Goal: Information Seeking & Learning: Learn about a topic

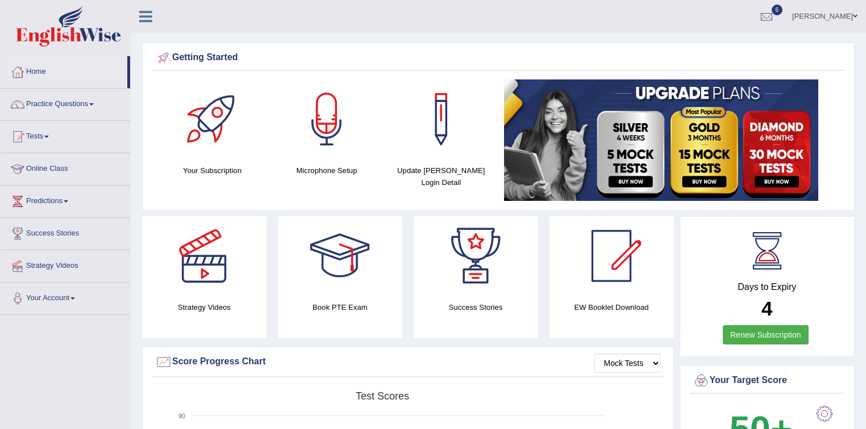
click at [49, 138] on link "Tests" at bounding box center [66, 135] width 130 height 28
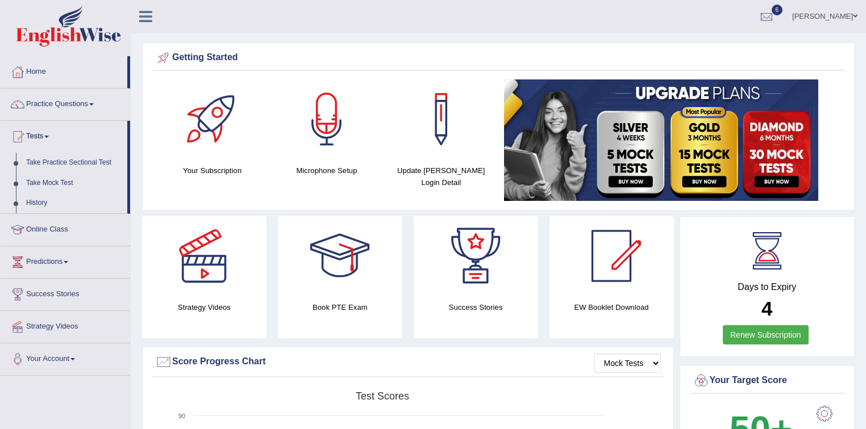
click at [164, 103] on link at bounding box center [212, 120] width 103 height 80
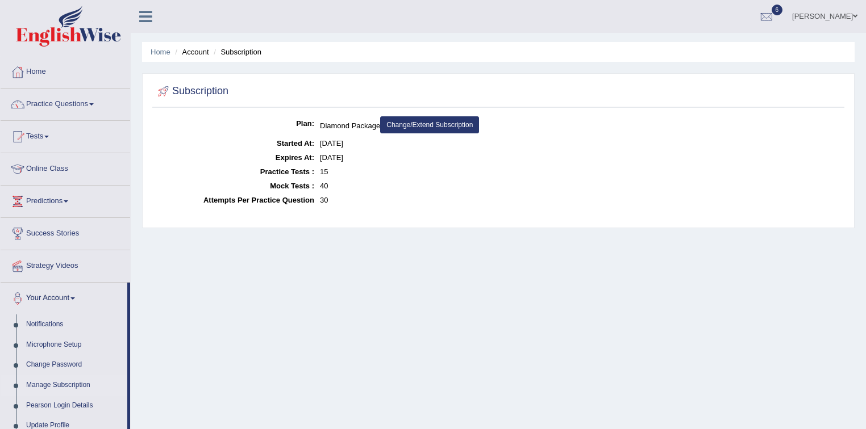
click at [95, 102] on link "Practice Questions" at bounding box center [66, 103] width 130 height 28
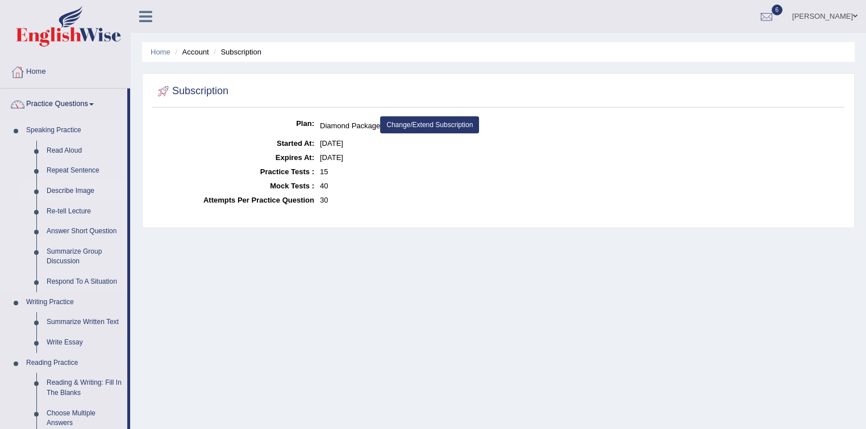
click at [80, 191] on link "Describe Image" at bounding box center [84, 191] width 86 height 20
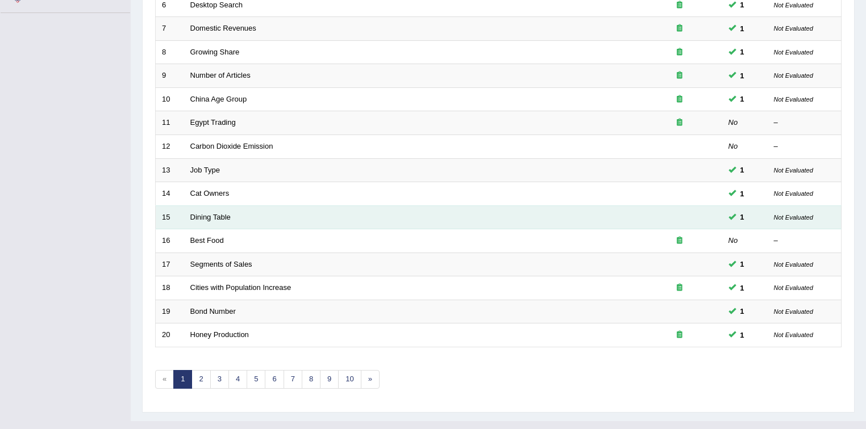
scroll to position [319, 0]
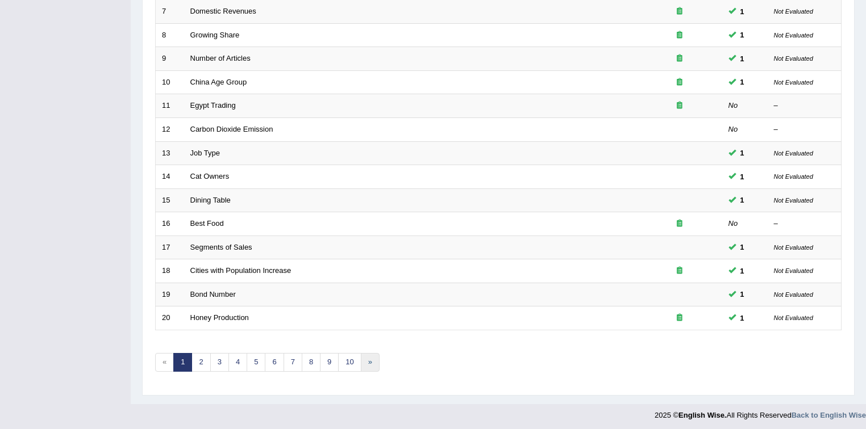
click at [368, 360] on link "»" at bounding box center [370, 362] width 19 height 19
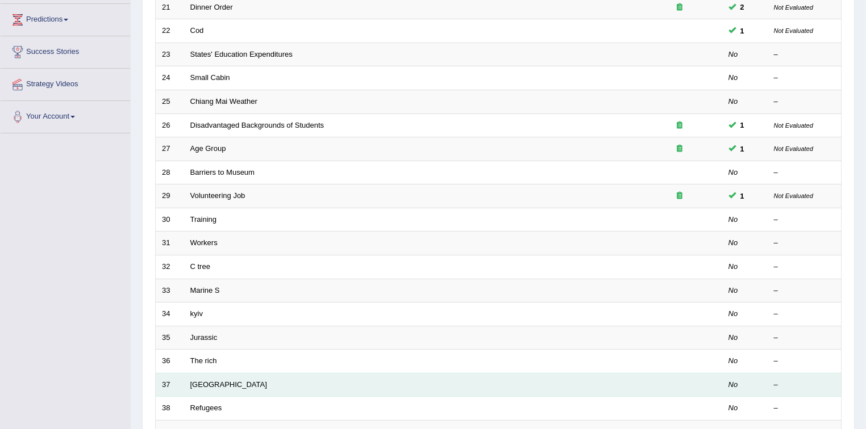
scroll to position [319, 0]
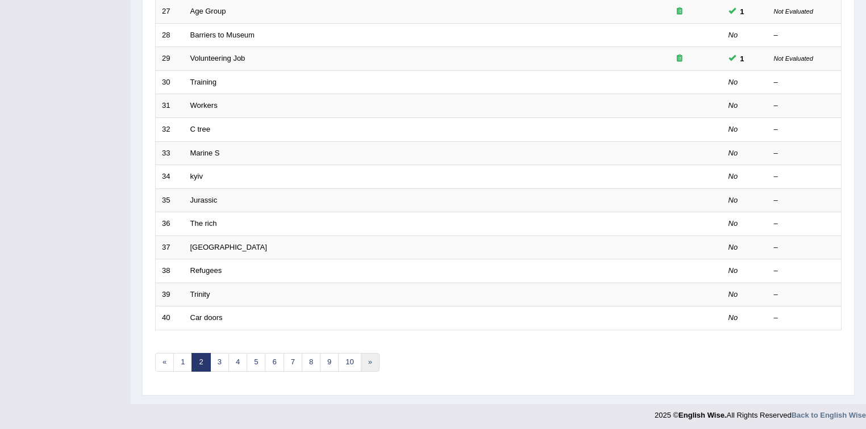
click at [368, 361] on link "»" at bounding box center [370, 362] width 19 height 19
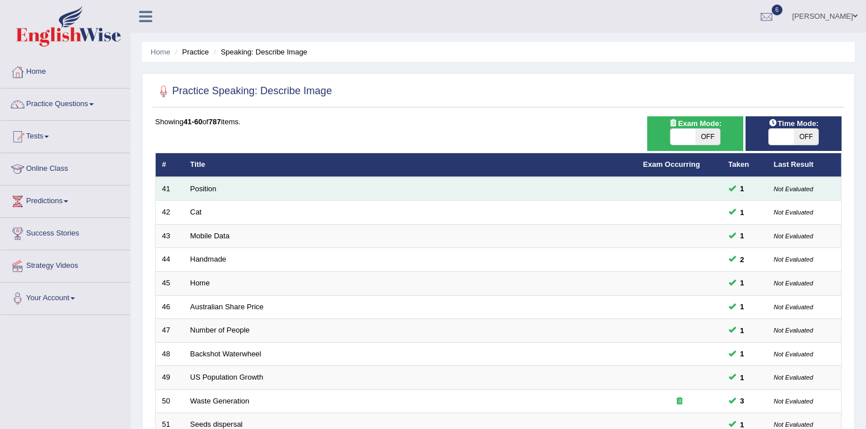
click at [236, 186] on td "Position" at bounding box center [410, 189] width 453 height 24
click at [202, 189] on link "Position" at bounding box center [203, 189] width 26 height 9
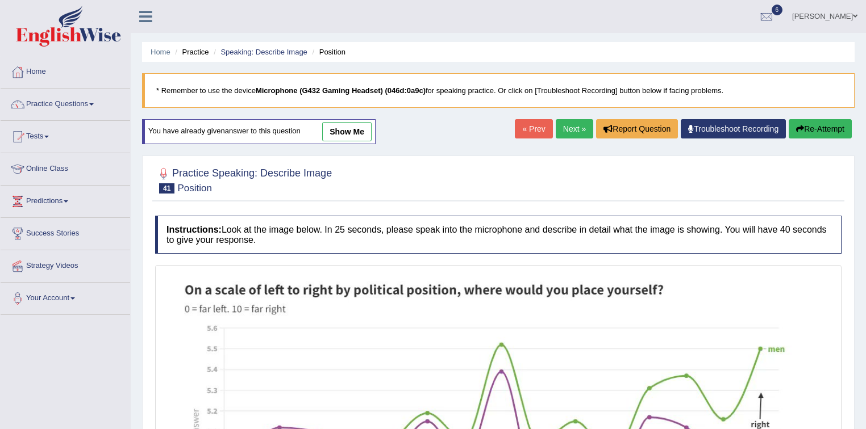
click at [342, 135] on link "show me" at bounding box center [346, 131] width 49 height 19
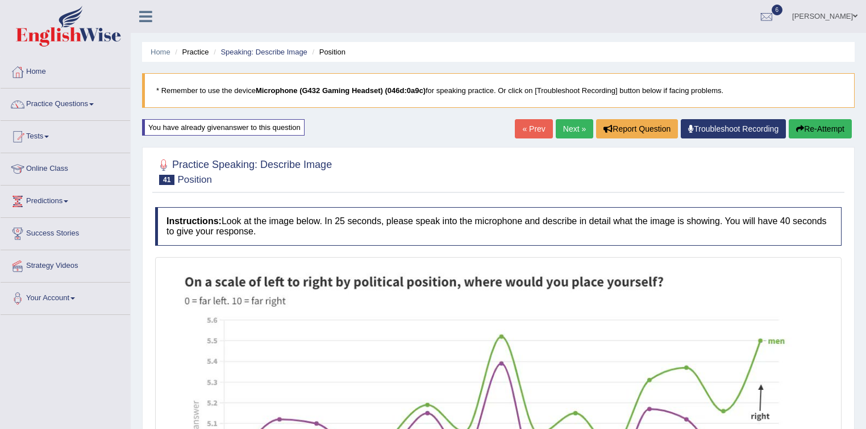
click at [94, 104] on span at bounding box center [91, 104] width 5 height 2
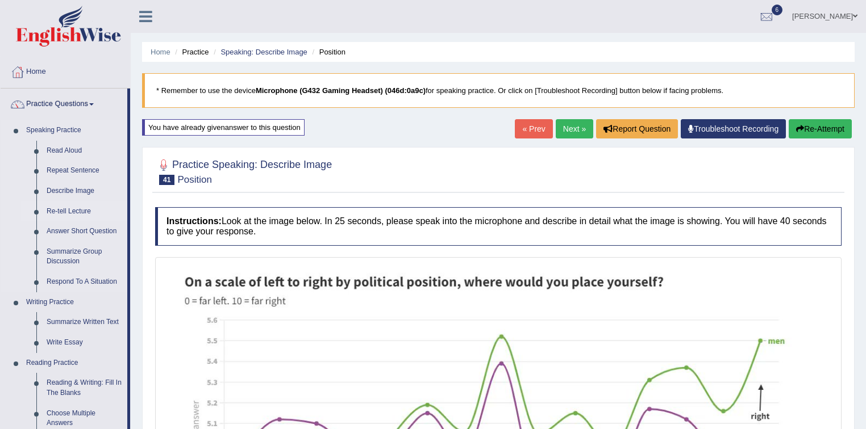
click at [81, 210] on link "Re-tell Lecture" at bounding box center [84, 212] width 86 height 20
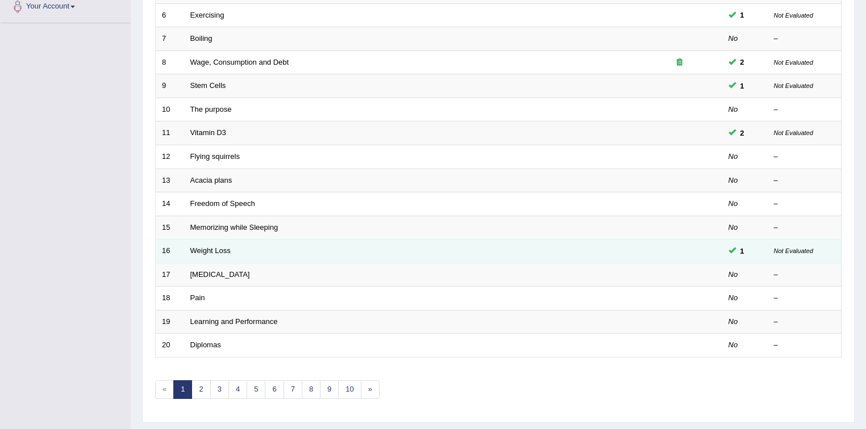
scroll to position [319, 0]
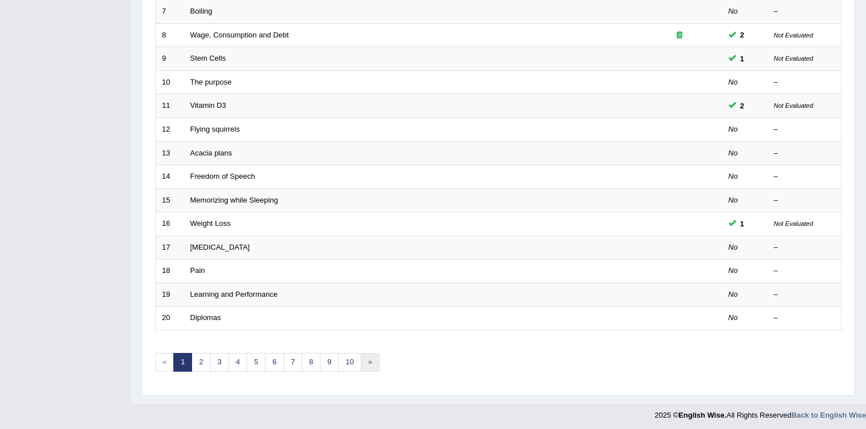
click at [368, 359] on link "»" at bounding box center [370, 362] width 19 height 19
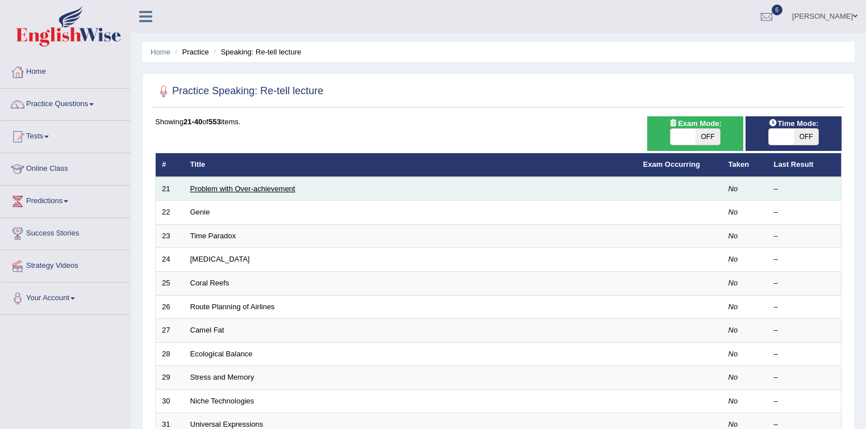
click at [269, 186] on link "Problem with Over-achievement" at bounding box center [242, 189] width 105 height 9
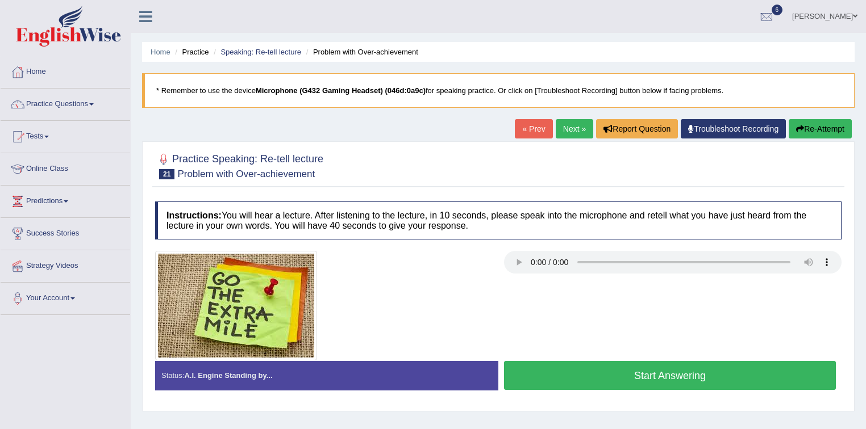
click at [563, 127] on link "Next »" at bounding box center [574, 128] width 37 height 19
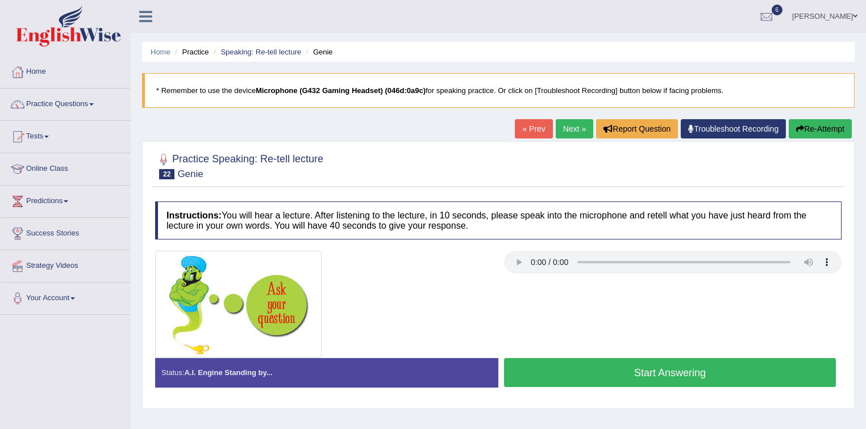
click at [570, 127] on link "Next »" at bounding box center [574, 128] width 37 height 19
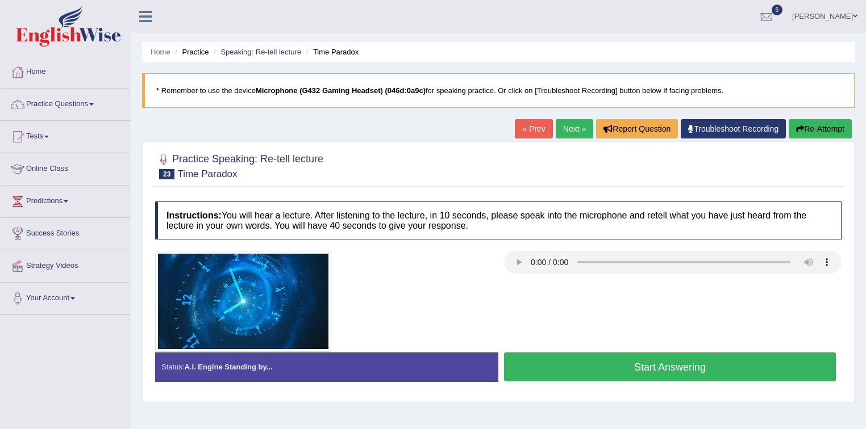
click at [521, 131] on link "« Prev" at bounding box center [533, 128] width 37 height 19
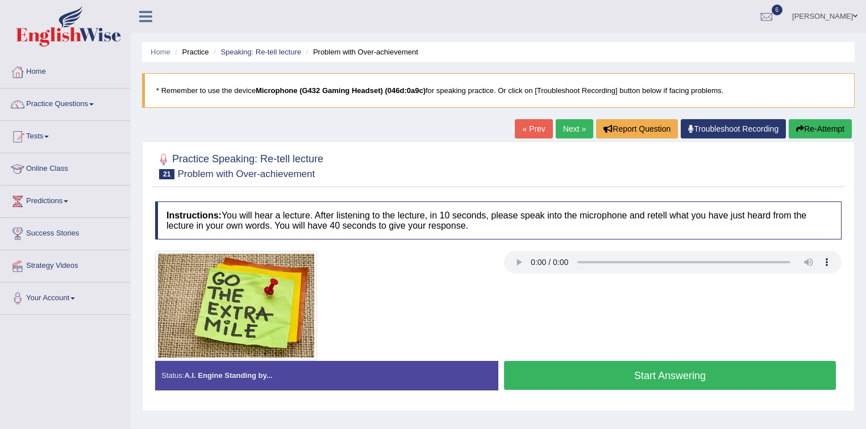
click at [633, 373] on button "Start Answering" at bounding box center [670, 375] width 332 height 29
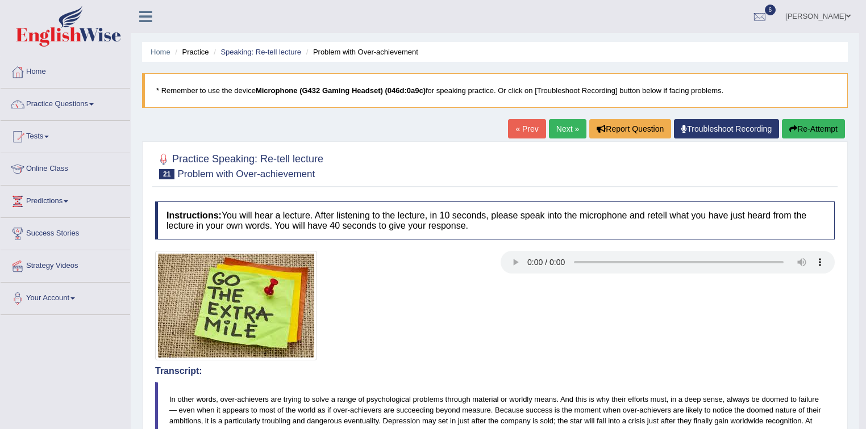
click at [565, 127] on link "Next »" at bounding box center [567, 128] width 37 height 19
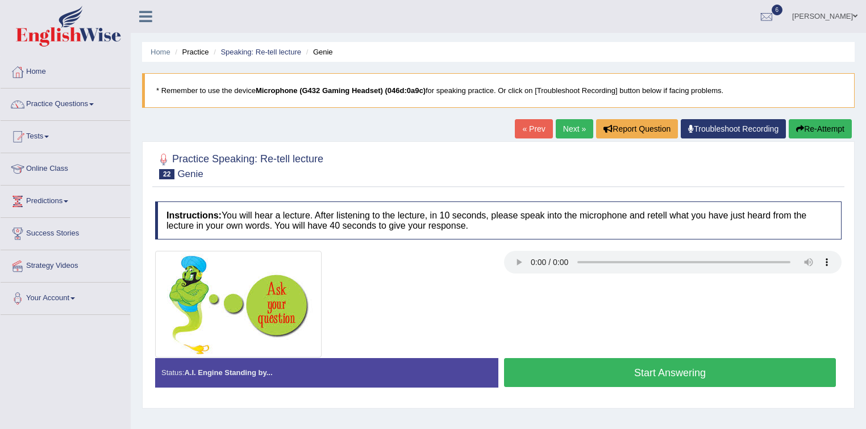
click at [628, 372] on button "Start Answering" at bounding box center [670, 372] width 332 height 29
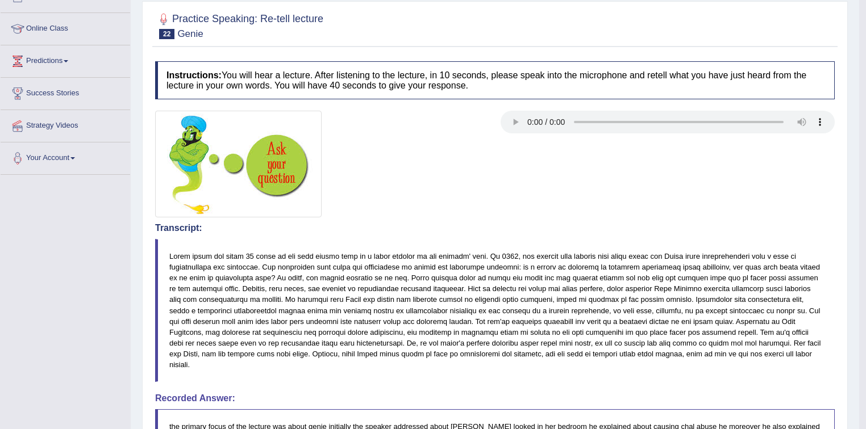
scroll to position [4, 0]
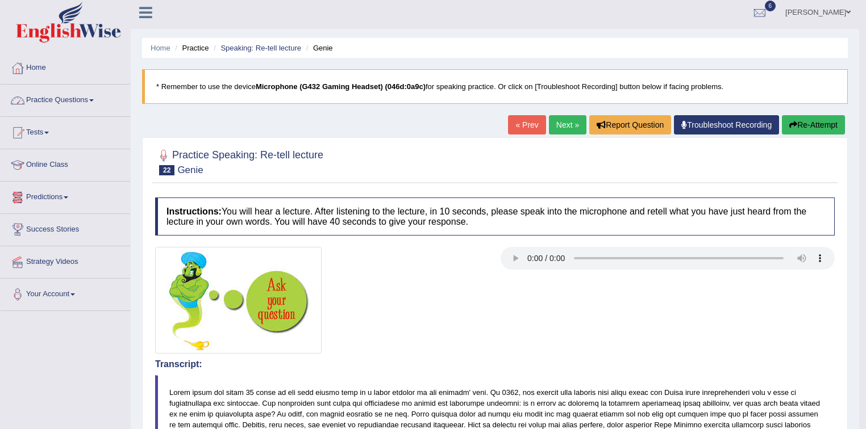
click at [95, 98] on link "Practice Questions" at bounding box center [66, 99] width 130 height 28
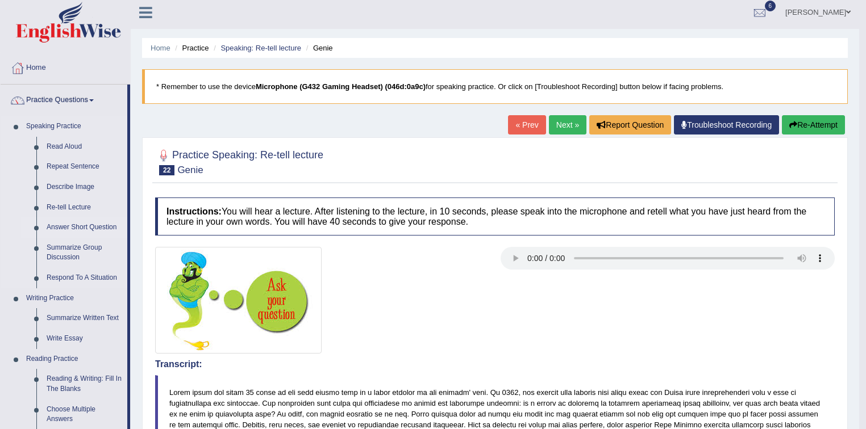
click at [101, 226] on link "Answer Short Question" at bounding box center [84, 228] width 86 height 20
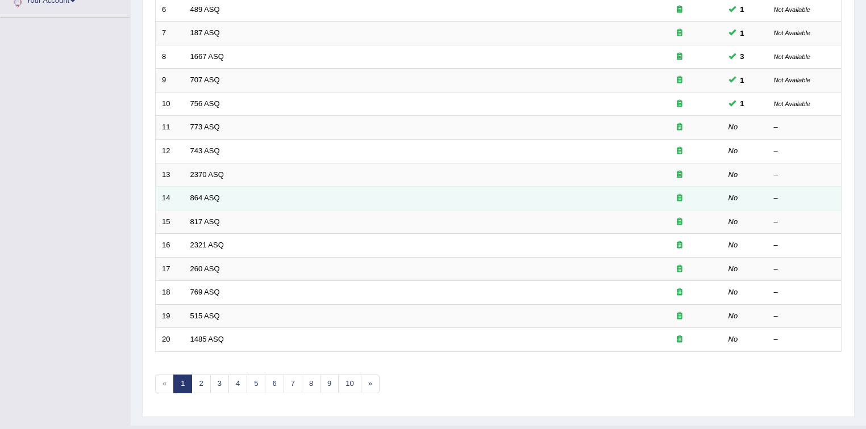
scroll to position [319, 0]
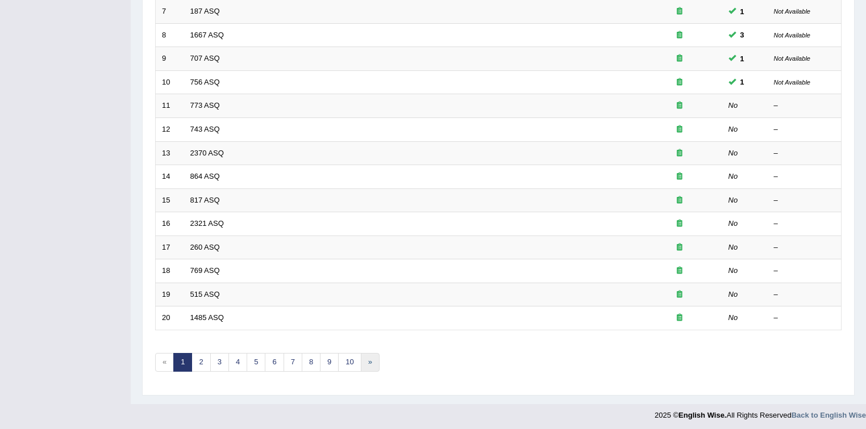
click at [369, 359] on link "»" at bounding box center [370, 362] width 19 height 19
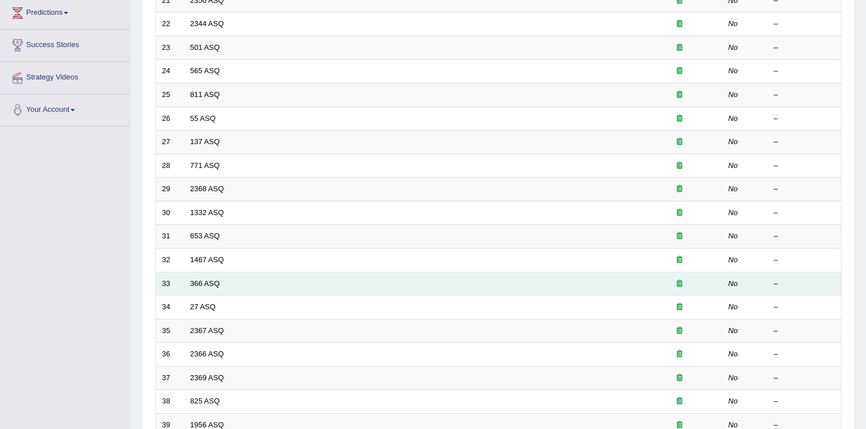
scroll to position [45, 0]
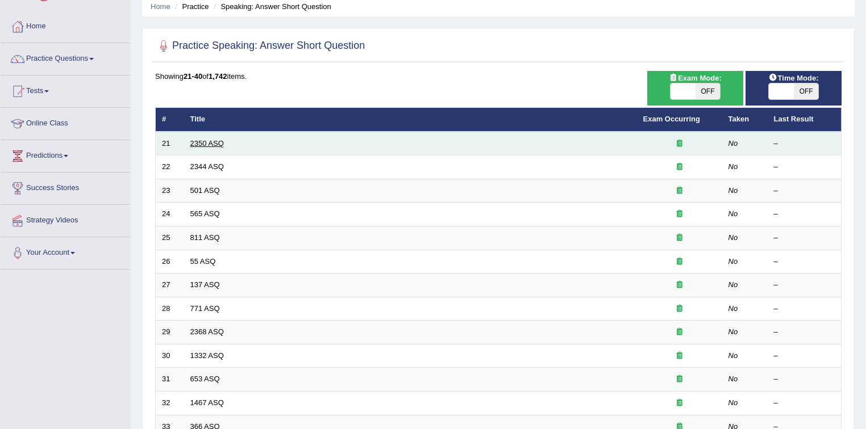
click at [207, 143] on link "2350 ASQ" at bounding box center [207, 143] width 34 height 9
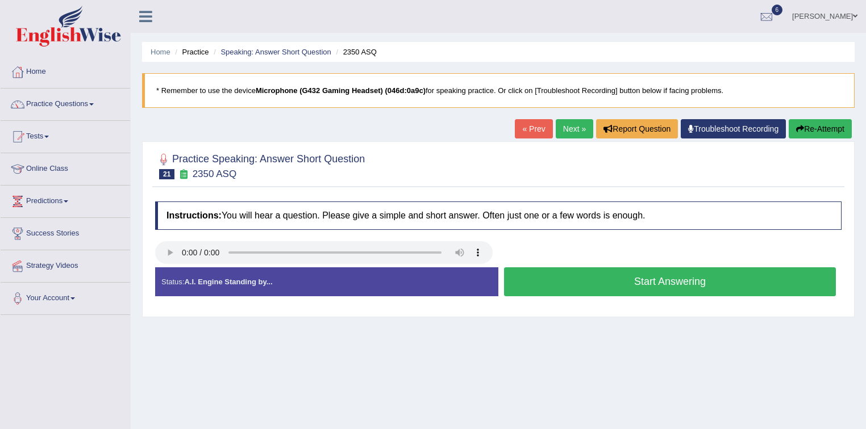
click at [644, 283] on button "Start Answering" at bounding box center [670, 282] width 332 height 29
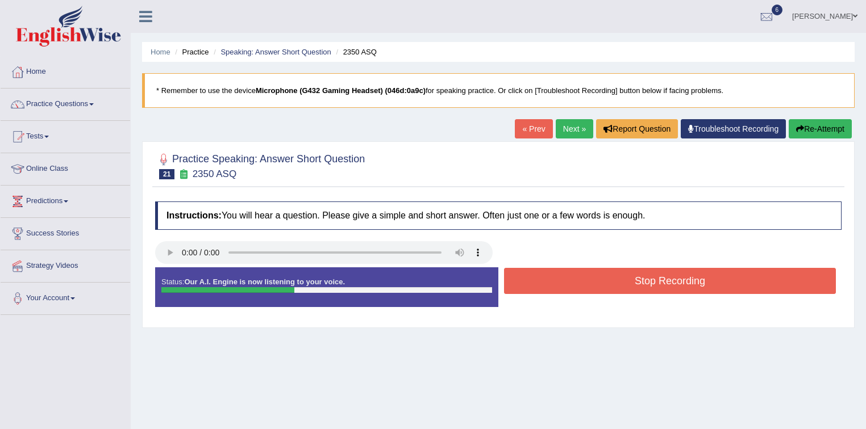
click at [644, 283] on button "Stop Recording" at bounding box center [670, 281] width 332 height 26
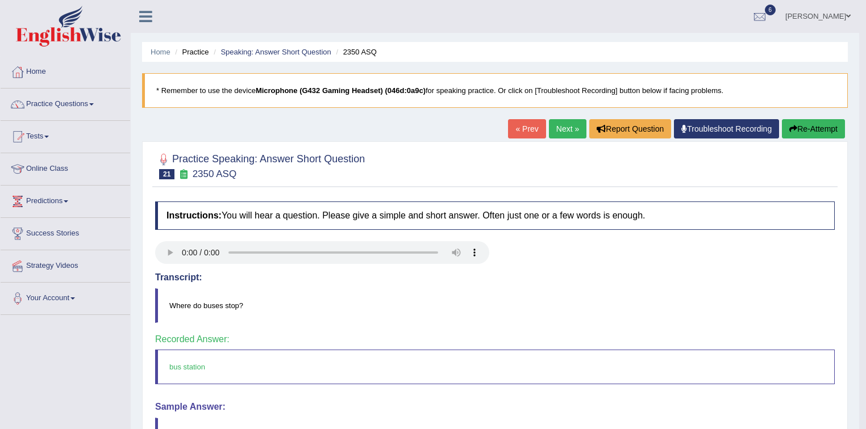
click at [563, 127] on link "Next »" at bounding box center [567, 128] width 37 height 19
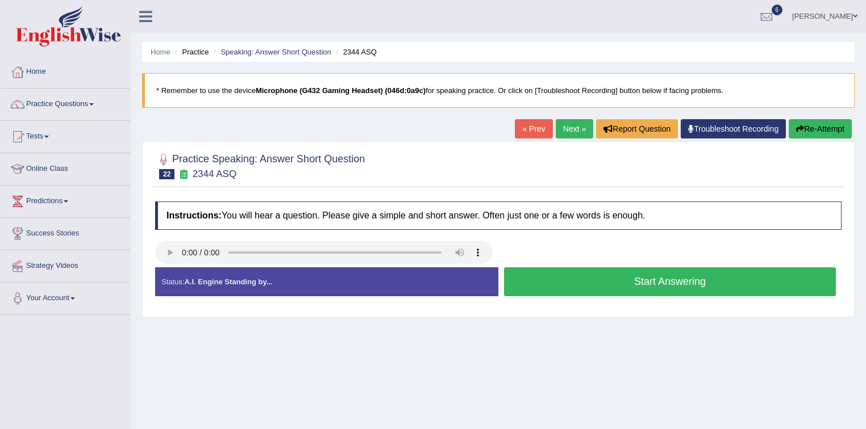
click at [650, 285] on button "Start Answering" at bounding box center [670, 282] width 332 height 29
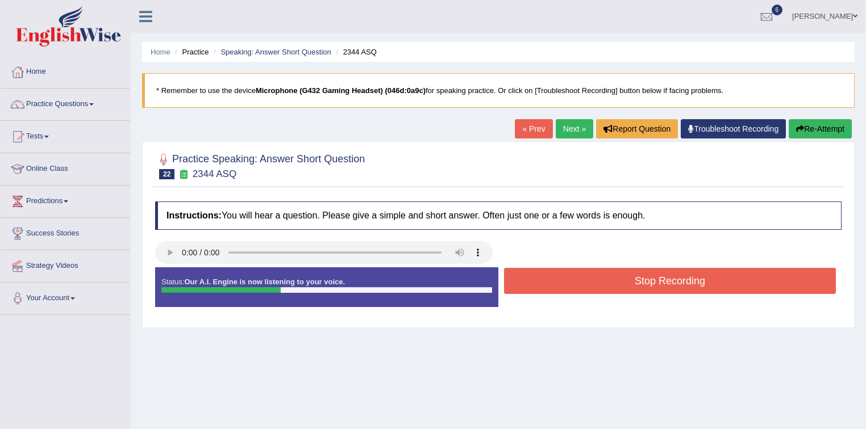
click at [650, 285] on button "Stop Recording" at bounding box center [670, 281] width 332 height 26
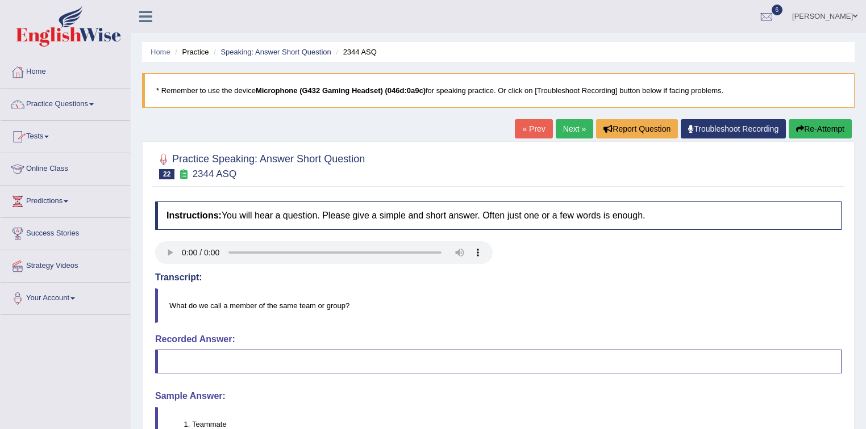
click at [94, 103] on span at bounding box center [91, 104] width 5 height 2
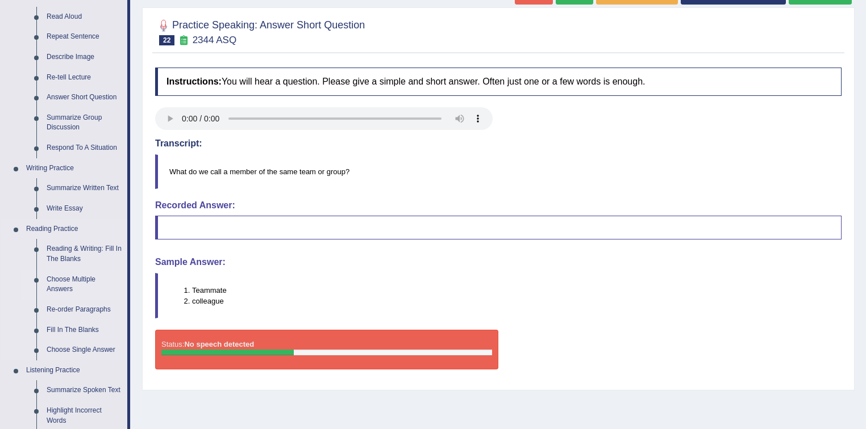
scroll to position [136, 0]
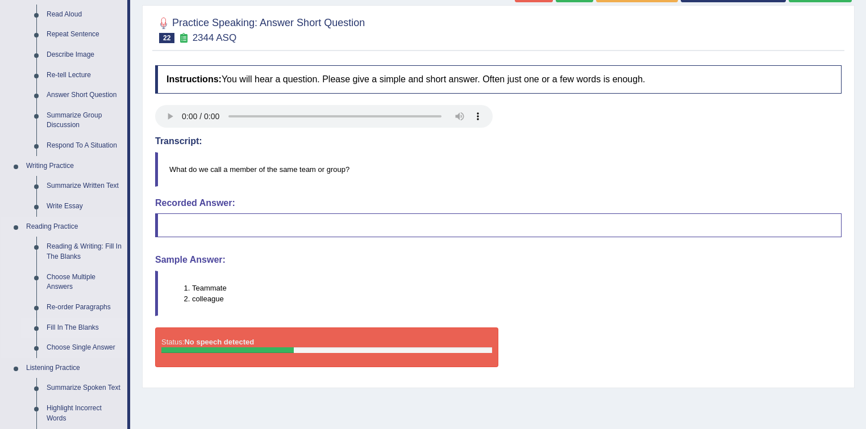
click at [90, 326] on link "Fill In The Blanks" at bounding box center [84, 328] width 86 height 20
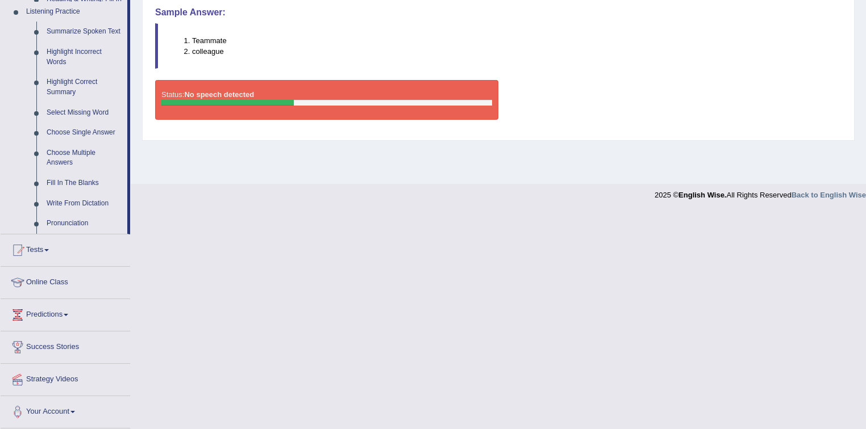
scroll to position [375, 0]
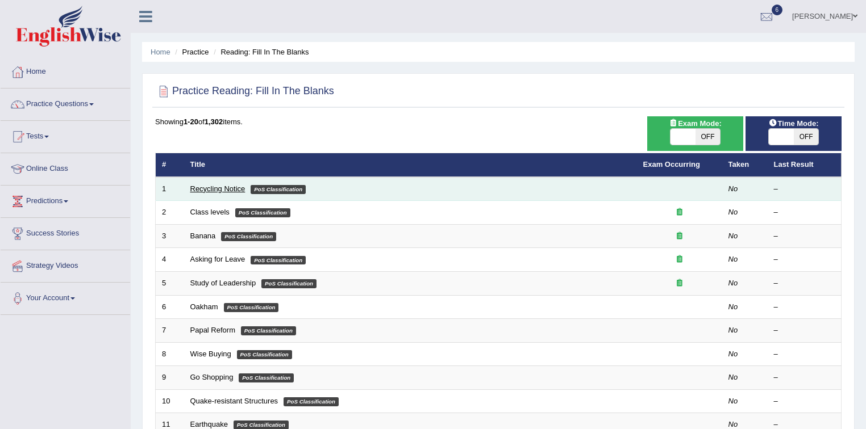
click at [200, 185] on link "Recycling Notice" at bounding box center [217, 189] width 55 height 9
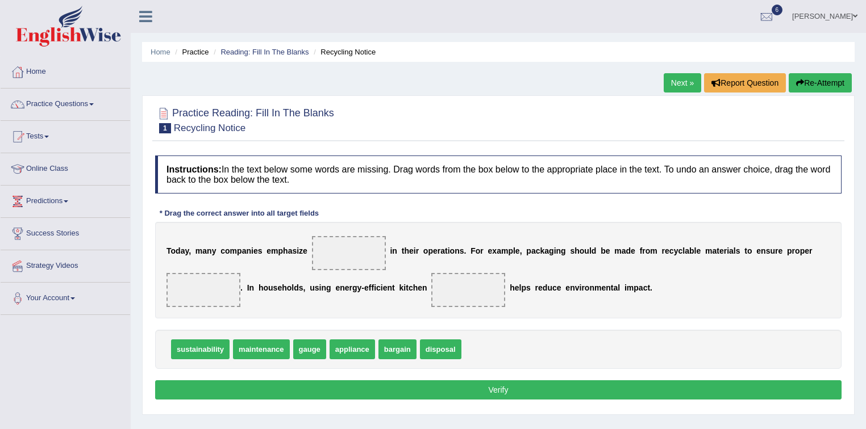
click at [266, 347] on span "maintenance" at bounding box center [261, 350] width 56 height 20
drag, startPoint x: 266, startPoint y: 347, endPoint x: 347, endPoint y: 248, distance: 127.6
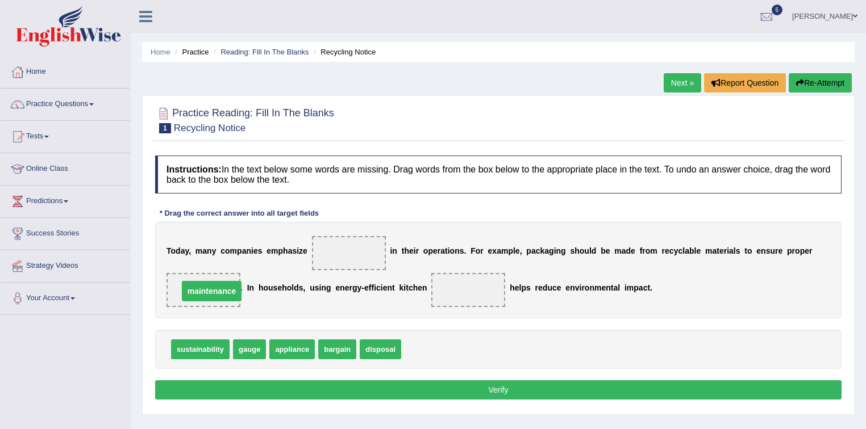
drag, startPoint x: 352, startPoint y: 248, endPoint x: 211, endPoint y: 286, distance: 145.4
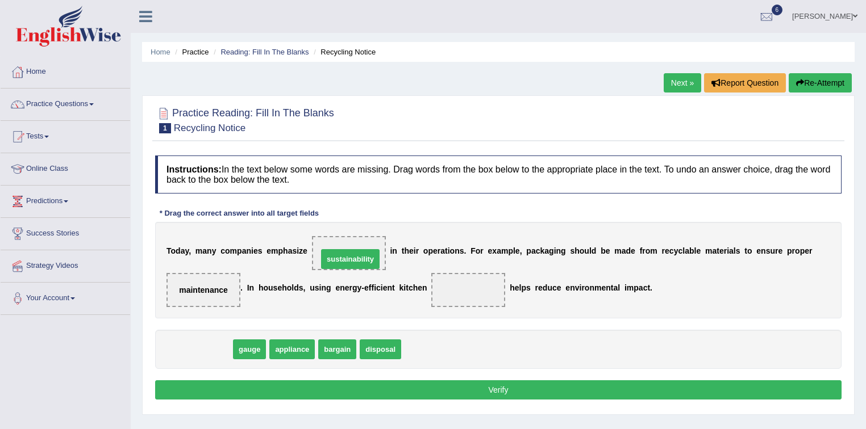
drag, startPoint x: 202, startPoint y: 351, endPoint x: 352, endPoint y: 261, distance: 175.1
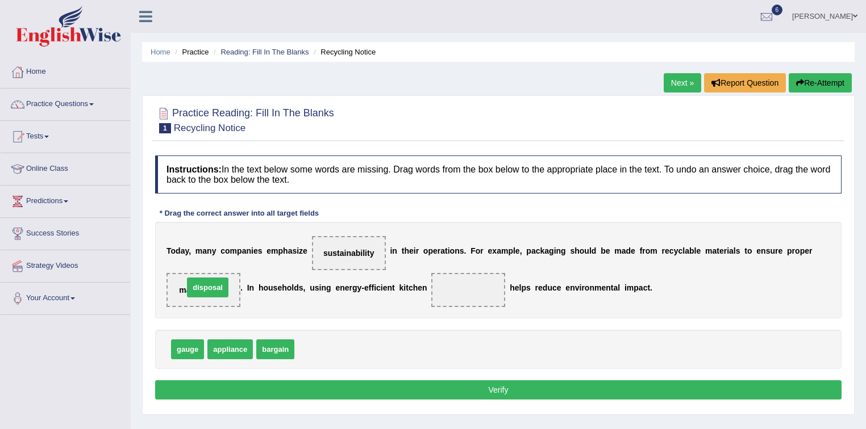
drag, startPoint x: 320, startPoint y: 348, endPoint x: 209, endPoint y: 286, distance: 126.9
drag, startPoint x: 329, startPoint y: 348, endPoint x: 352, endPoint y: 250, distance: 100.7
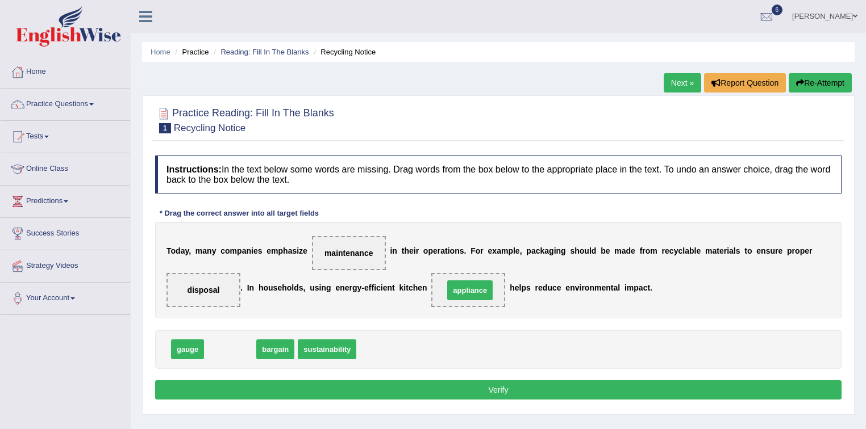
drag, startPoint x: 227, startPoint y: 348, endPoint x: 467, endPoint y: 289, distance: 246.9
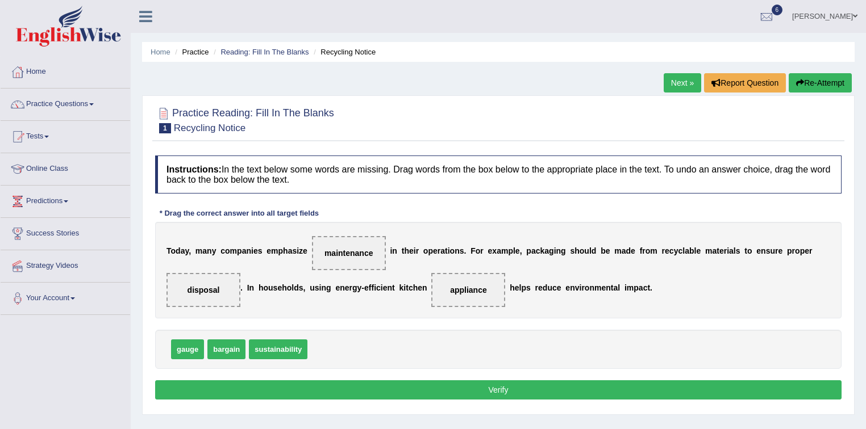
click at [496, 387] on button "Verify" at bounding box center [498, 390] width 686 height 19
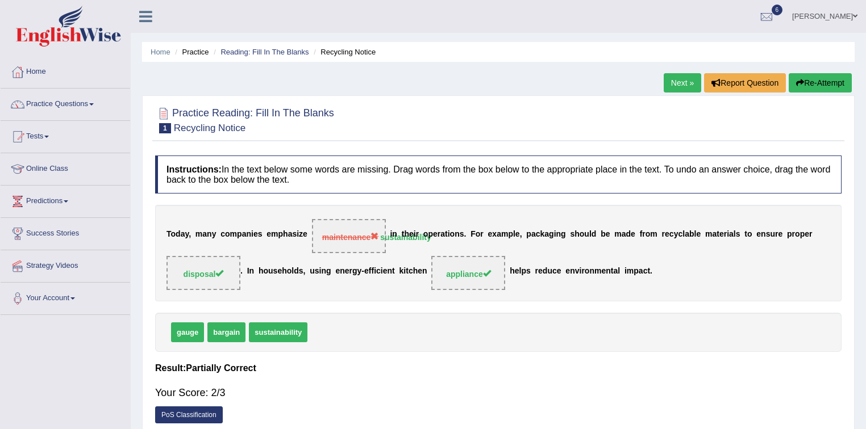
click at [675, 84] on link "Next »" at bounding box center [682, 82] width 37 height 19
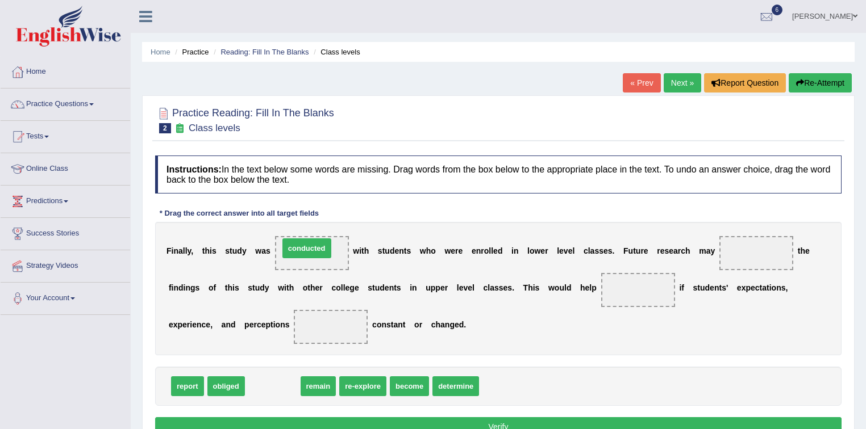
drag, startPoint x: 269, startPoint y: 385, endPoint x: 303, endPoint y: 247, distance: 142.2
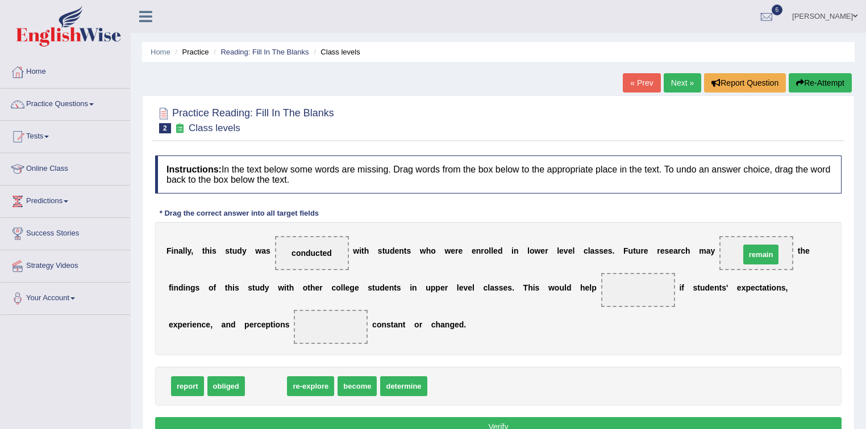
drag, startPoint x: 266, startPoint y: 386, endPoint x: 761, endPoint y: 254, distance: 512.0
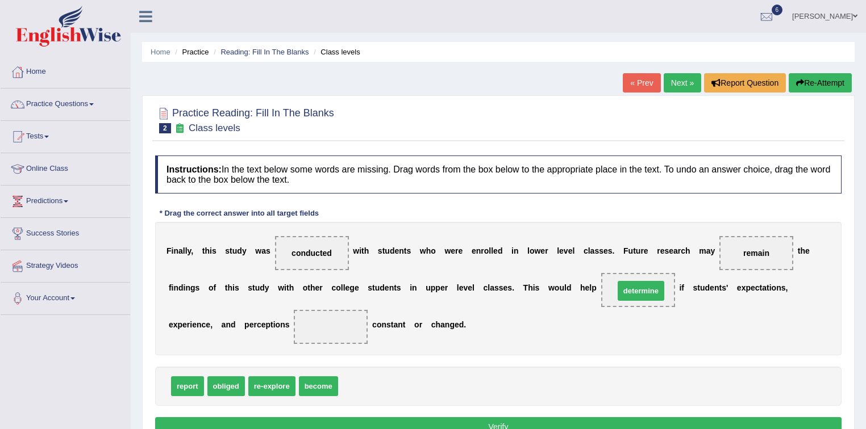
drag, startPoint x: 363, startPoint y: 383, endPoint x: 639, endPoint y: 288, distance: 292.1
drag, startPoint x: 226, startPoint y: 385, endPoint x: 335, endPoint y: 327, distance: 124.0
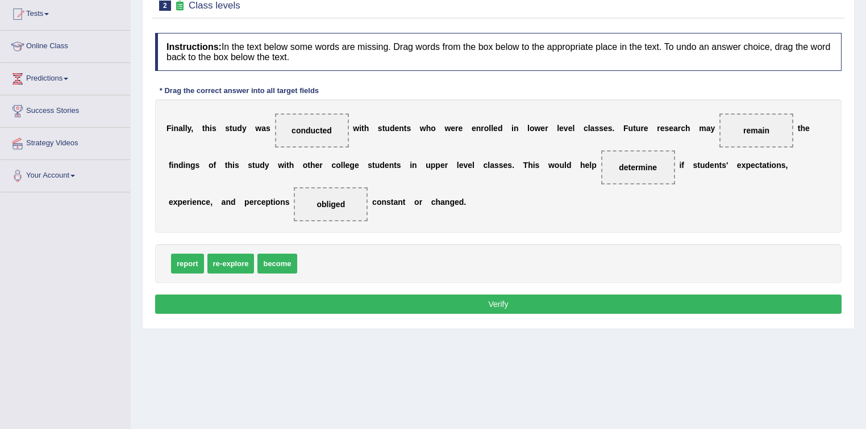
scroll to position [136, 0]
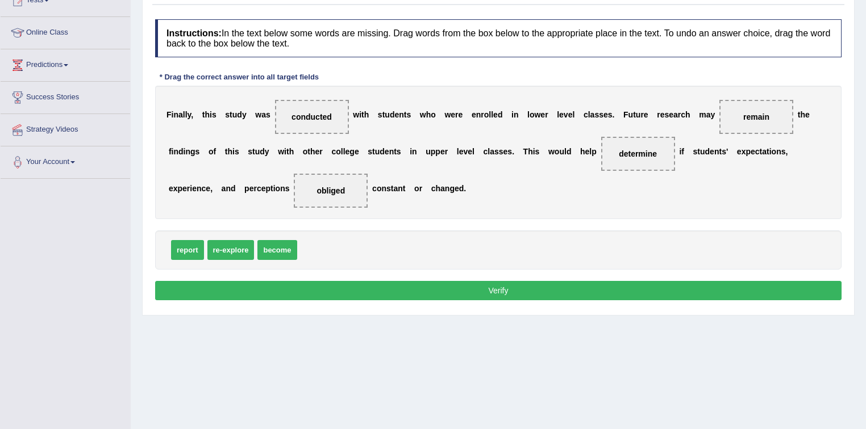
click at [496, 289] on button "Verify" at bounding box center [498, 290] width 686 height 19
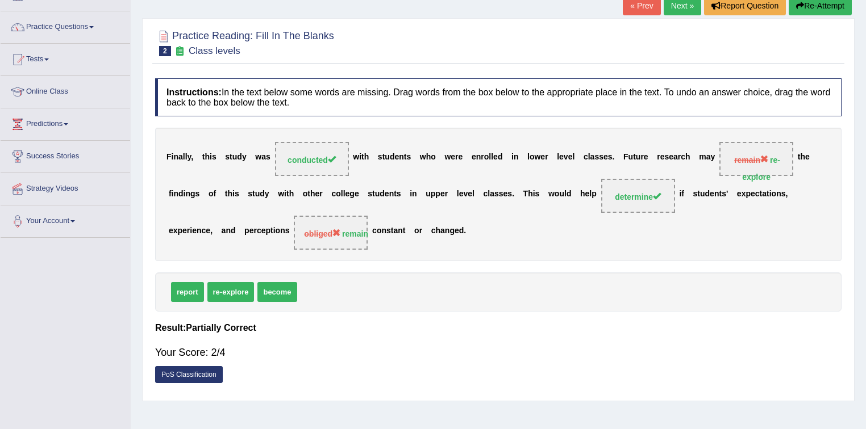
scroll to position [0, 0]
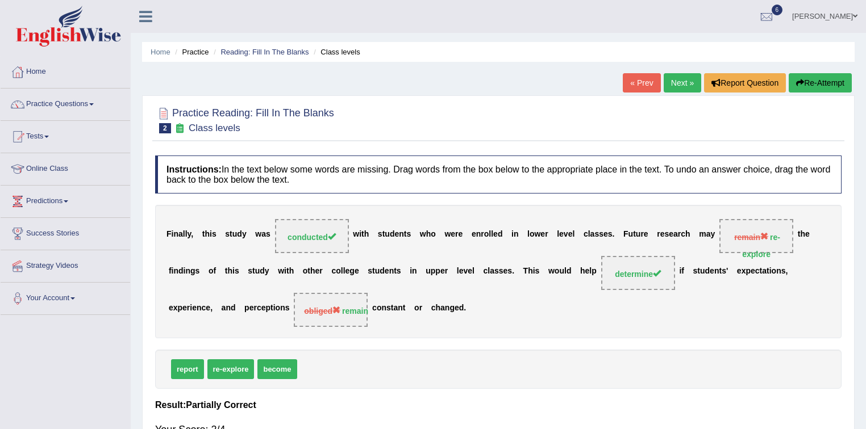
click at [674, 85] on link "Next »" at bounding box center [682, 82] width 37 height 19
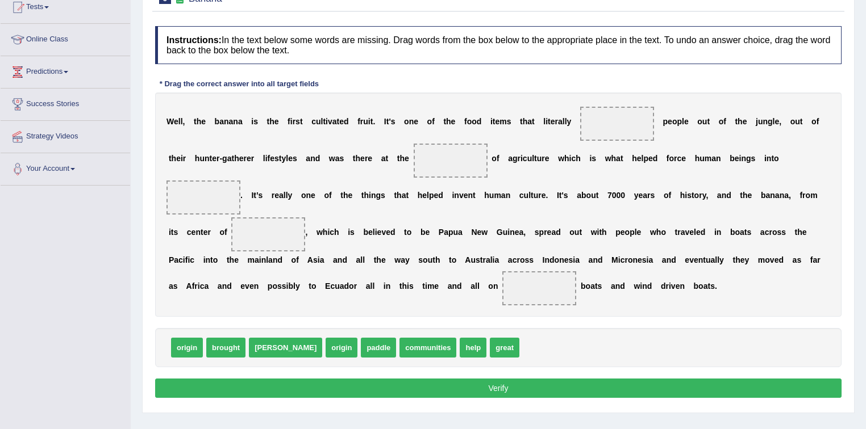
scroll to position [145, 0]
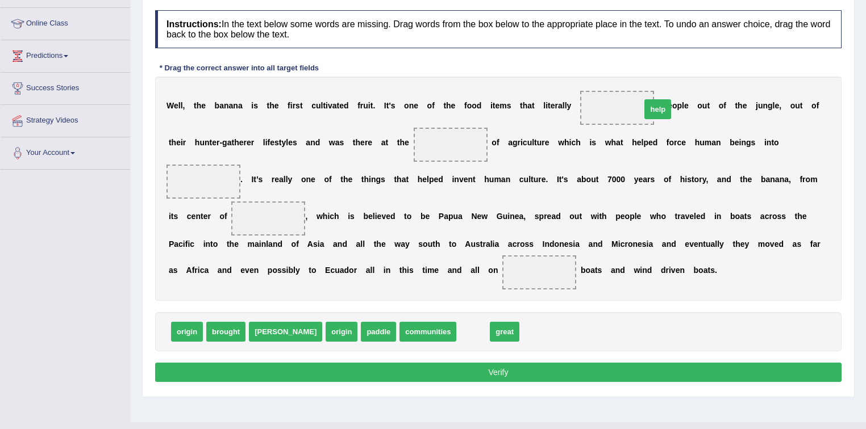
drag, startPoint x: 427, startPoint y: 332, endPoint x: 611, endPoint y: 109, distance: 289.3
drag, startPoint x: 619, startPoint y: 103, endPoint x: 436, endPoint y: 141, distance: 186.8
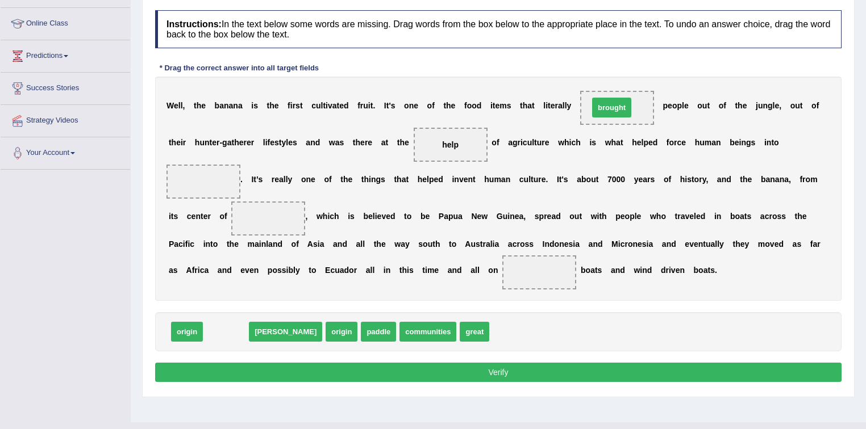
drag, startPoint x: 227, startPoint y: 332, endPoint x: 613, endPoint y: 107, distance: 446.2
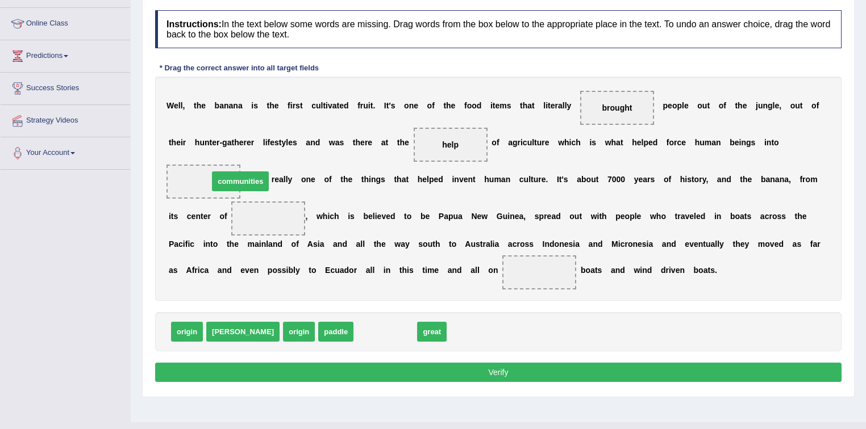
drag, startPoint x: 345, startPoint y: 329, endPoint x: 201, endPoint y: 178, distance: 209.7
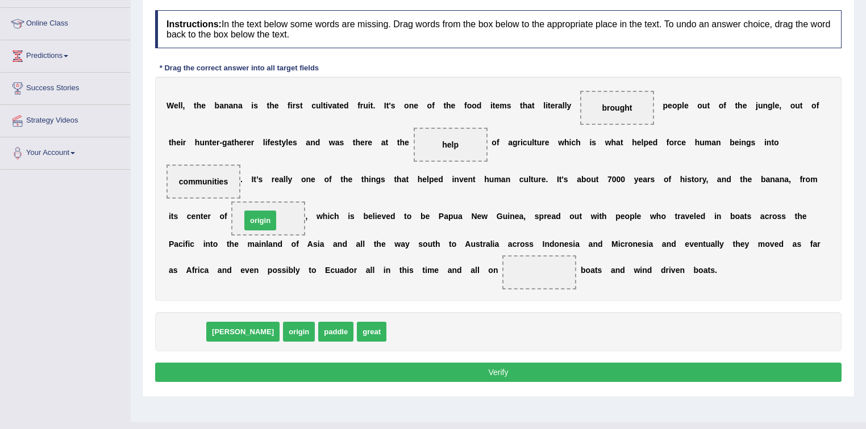
drag, startPoint x: 187, startPoint y: 332, endPoint x: 260, endPoint y: 220, distance: 133.3
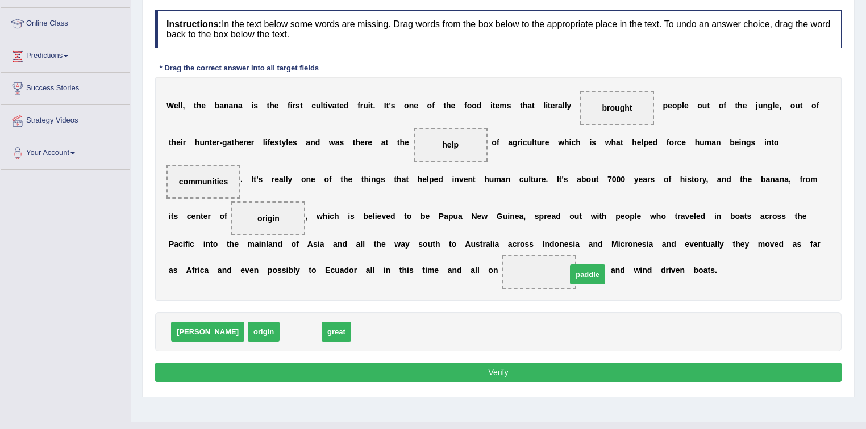
drag, startPoint x: 259, startPoint y: 332, endPoint x: 546, endPoint y: 275, distance: 293.1
click at [502, 372] on button "Verify" at bounding box center [498, 372] width 686 height 19
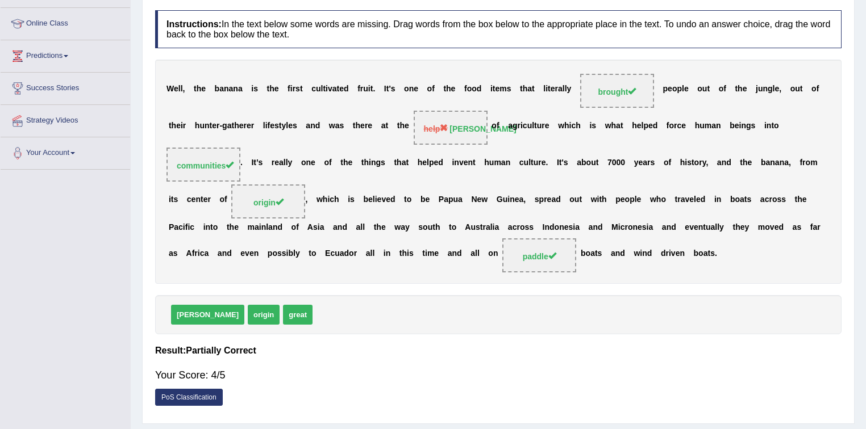
scroll to position [9, 0]
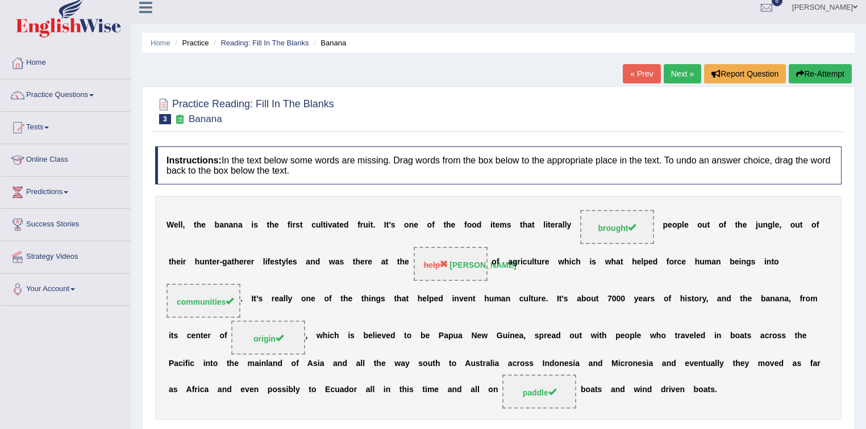
click at [681, 73] on link "Next »" at bounding box center [682, 73] width 37 height 19
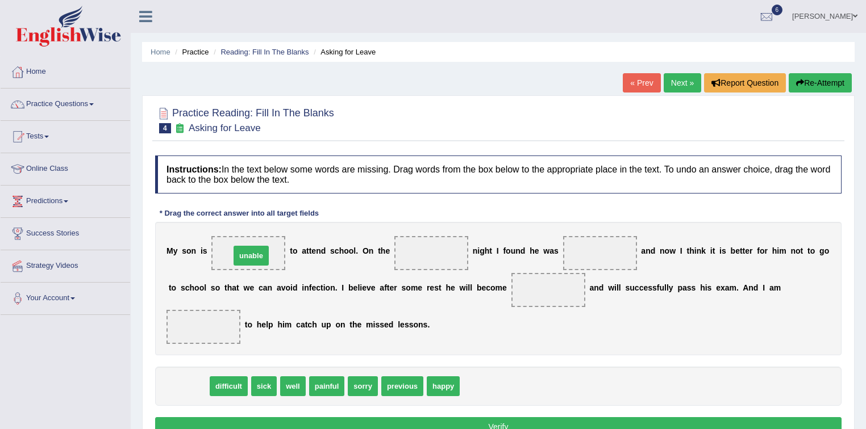
drag, startPoint x: 191, startPoint y: 385, endPoint x: 253, endPoint y: 254, distance: 144.8
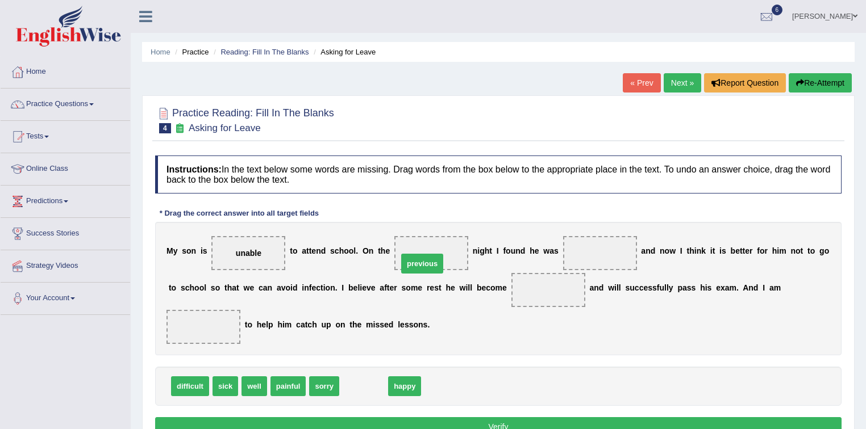
drag, startPoint x: 355, startPoint y: 387, endPoint x: 414, endPoint y: 263, distance: 137.0
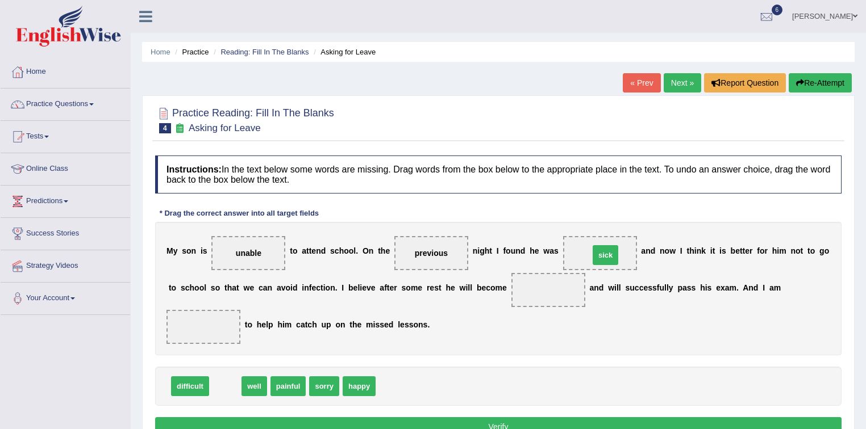
drag, startPoint x: 219, startPoint y: 386, endPoint x: 599, endPoint y: 254, distance: 402.1
drag, startPoint x: 224, startPoint y: 383, endPoint x: 553, endPoint y: 290, distance: 342.4
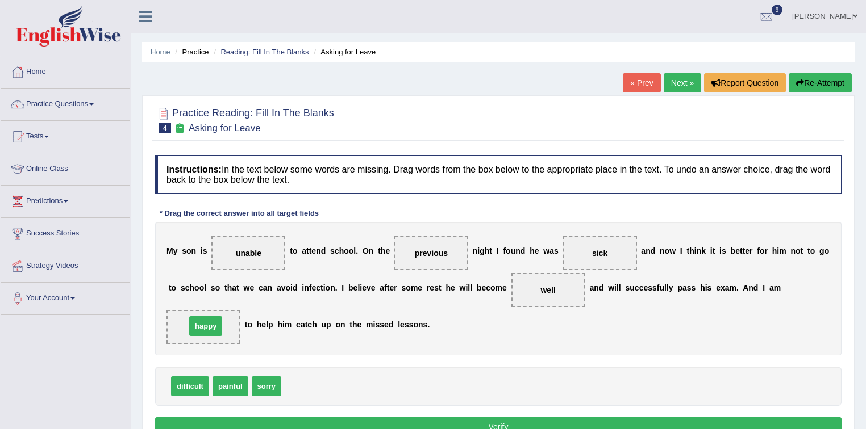
drag, startPoint x: 303, startPoint y: 386, endPoint x: 208, endPoint y: 326, distance: 112.8
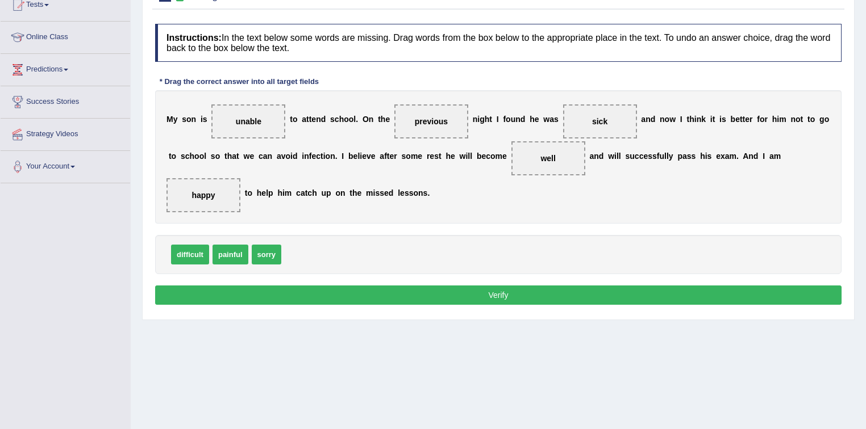
scroll to position [136, 0]
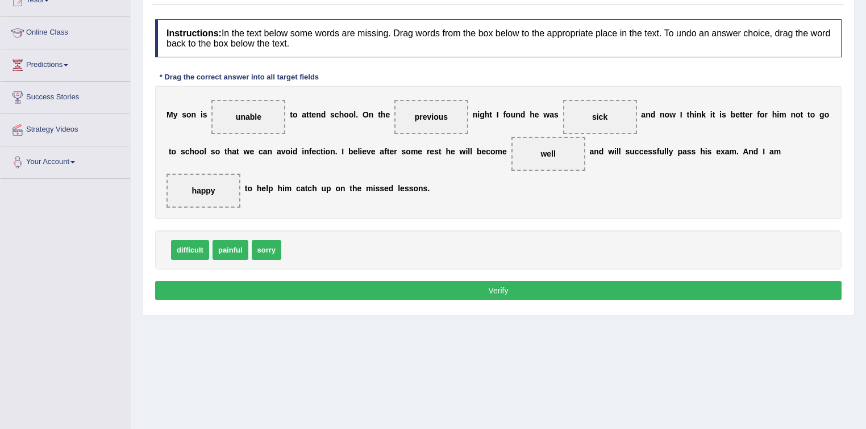
click at [496, 289] on button "Verify" at bounding box center [498, 290] width 686 height 19
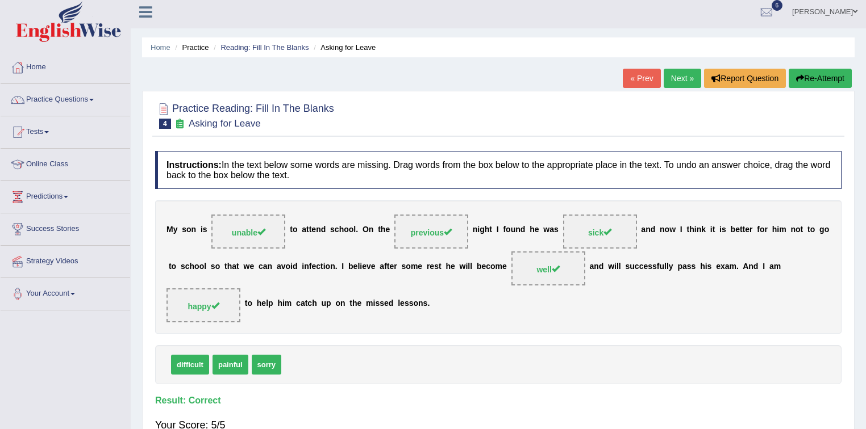
scroll to position [0, 0]
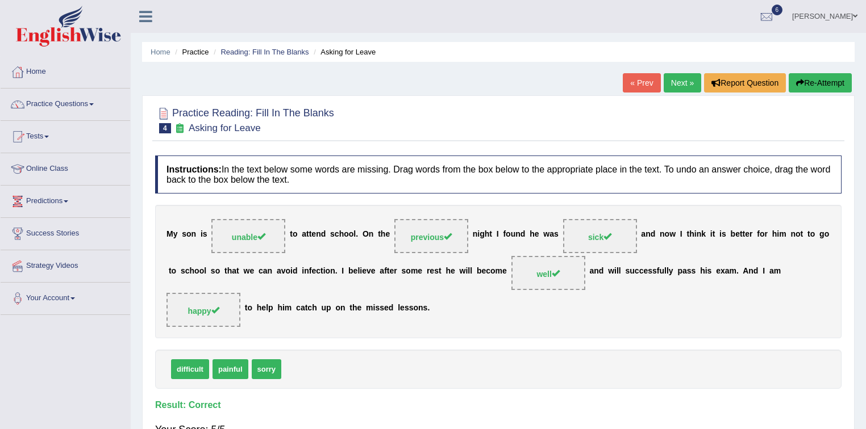
click at [675, 83] on link "Next »" at bounding box center [682, 82] width 37 height 19
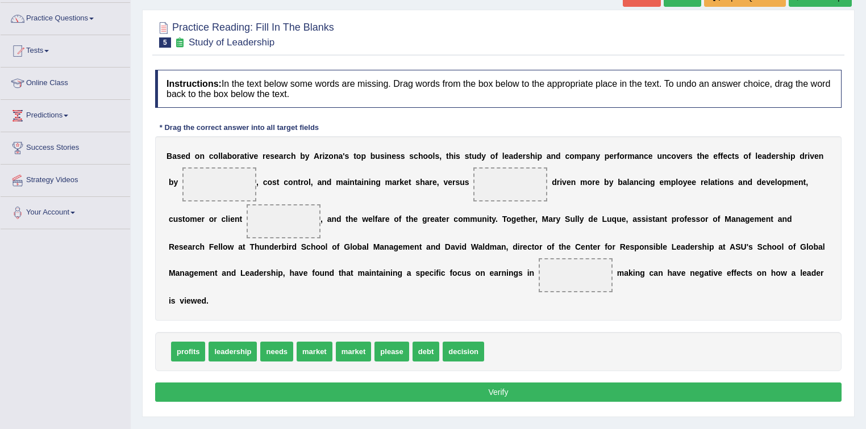
scroll to position [91, 0]
